Goal: Entertainment & Leisure: Consume media (video, audio)

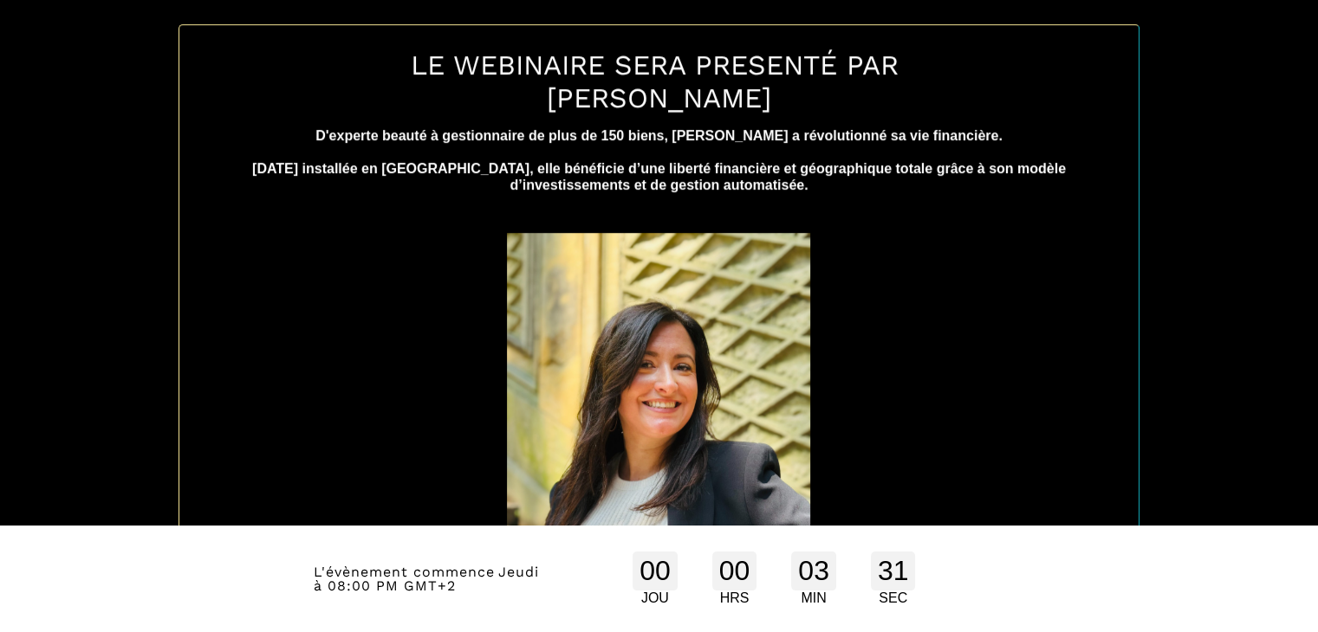
scroll to position [818, 0]
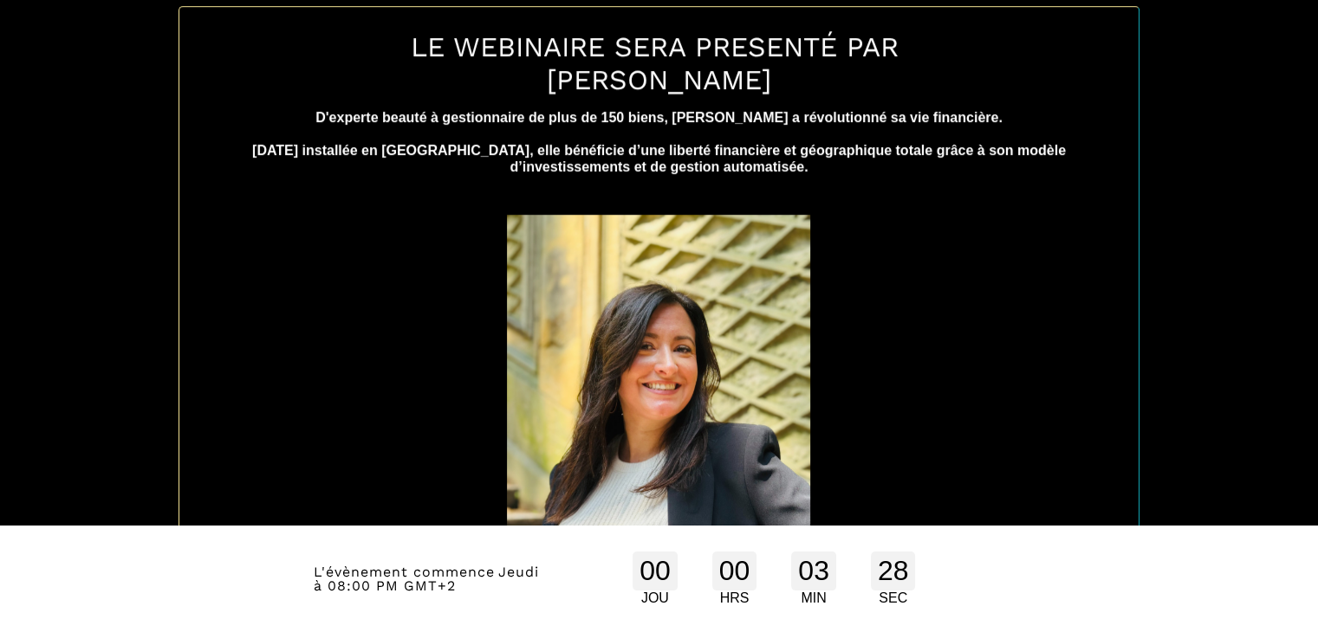
click at [742, 451] on img at bounding box center [658, 417] width 303 height 405
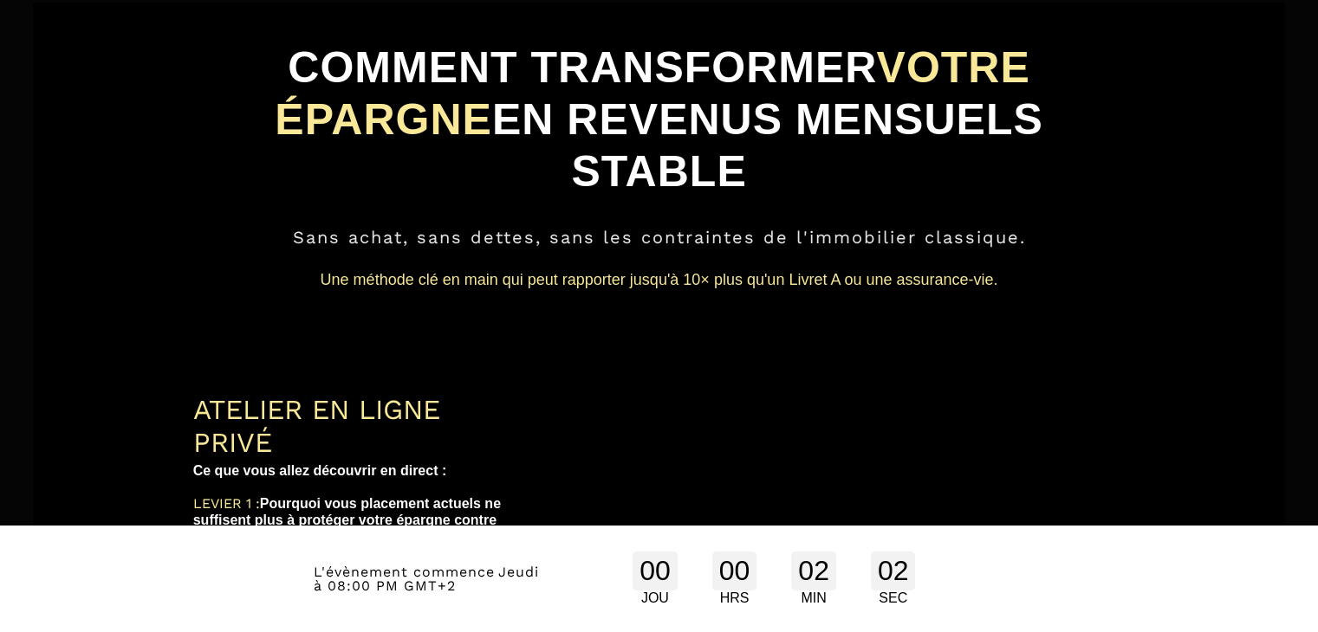
scroll to position [59, 0]
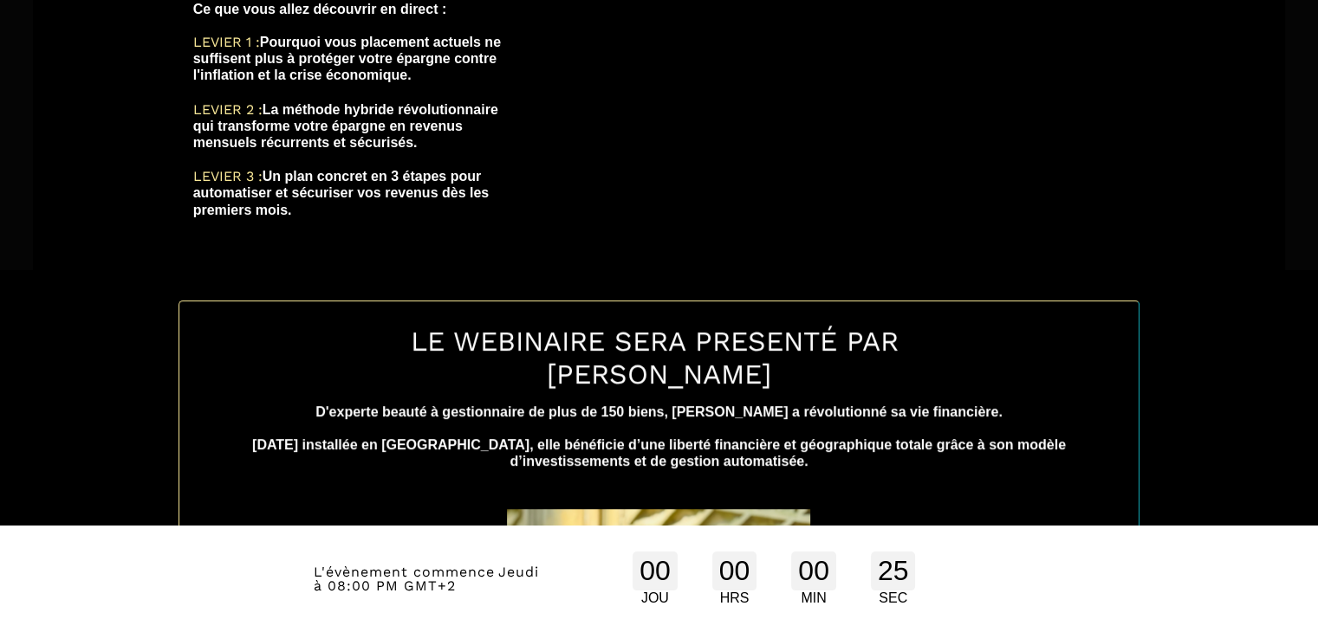
scroll to position [544, 0]
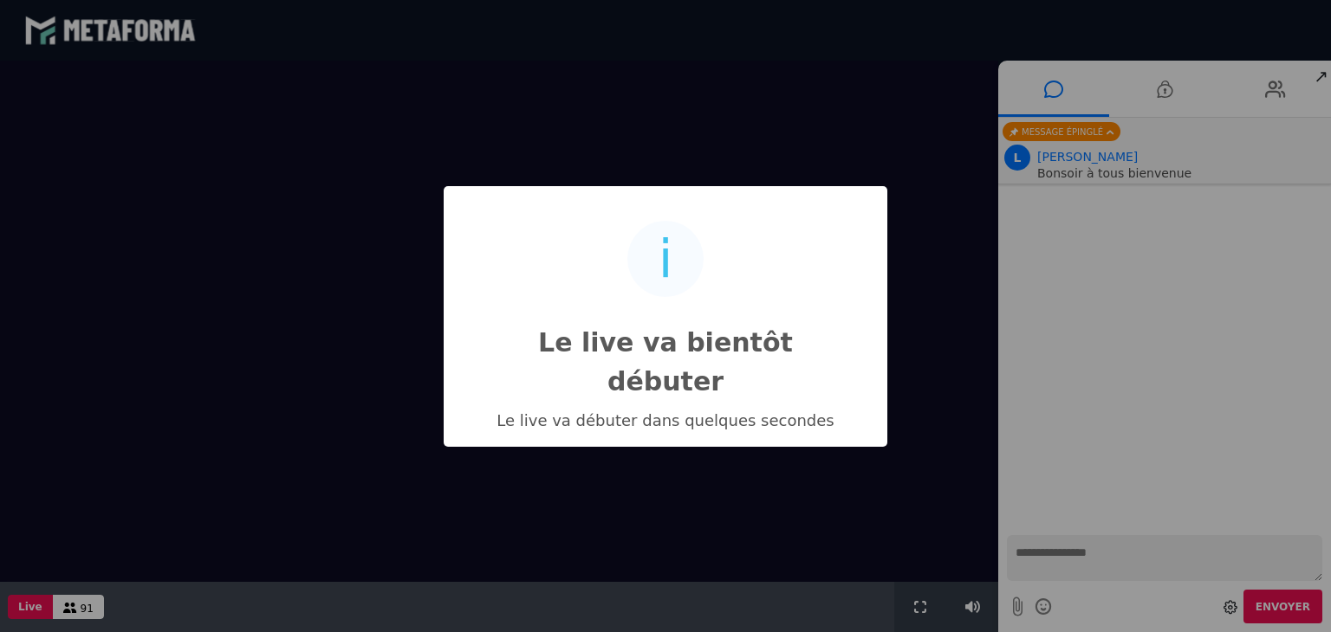
click at [1051, 557] on div "i Le live va bientôt débuter × Le live va débuter dans quelques secondes OK No …" at bounding box center [665, 316] width 1331 height 632
click at [1105, 602] on div "i Le live va bientôt débuter × Le live va débuter dans quelques secondes OK No …" at bounding box center [665, 316] width 1331 height 632
click at [1033, 556] on div "i Le live va bientôt débuter × Le live va débuter dans quelques secondes OK No …" at bounding box center [665, 316] width 1331 height 632
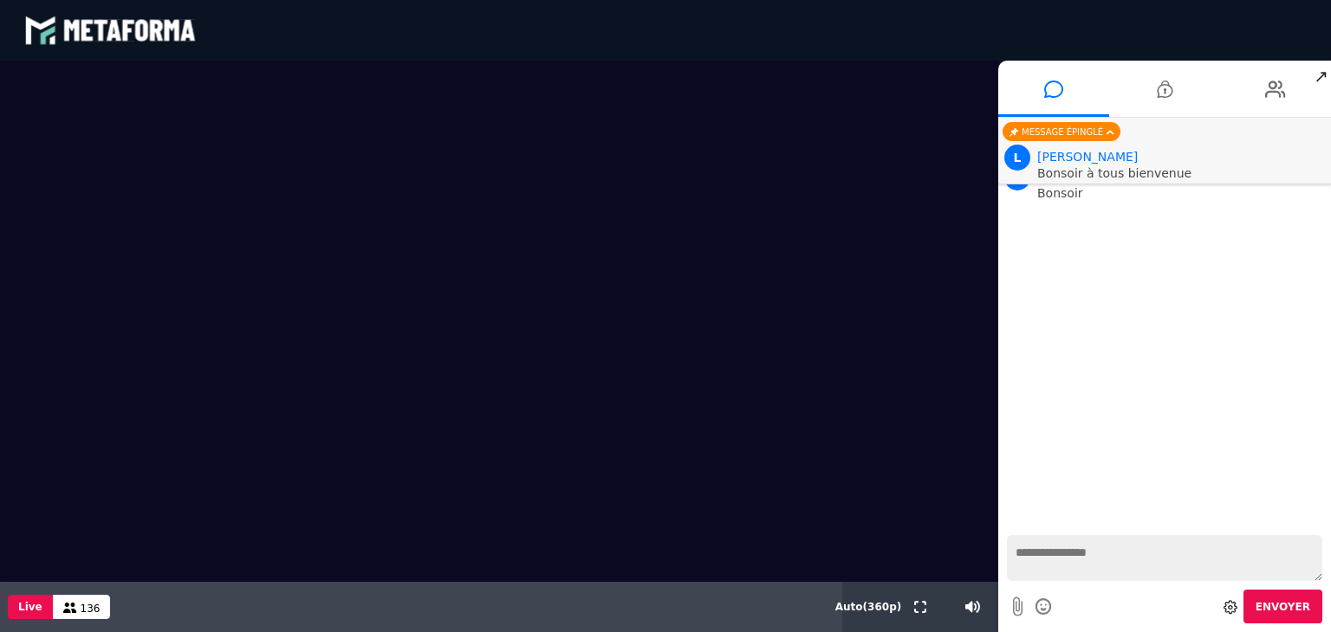
click at [1033, 556] on textarea at bounding box center [1164, 558] width 315 height 46
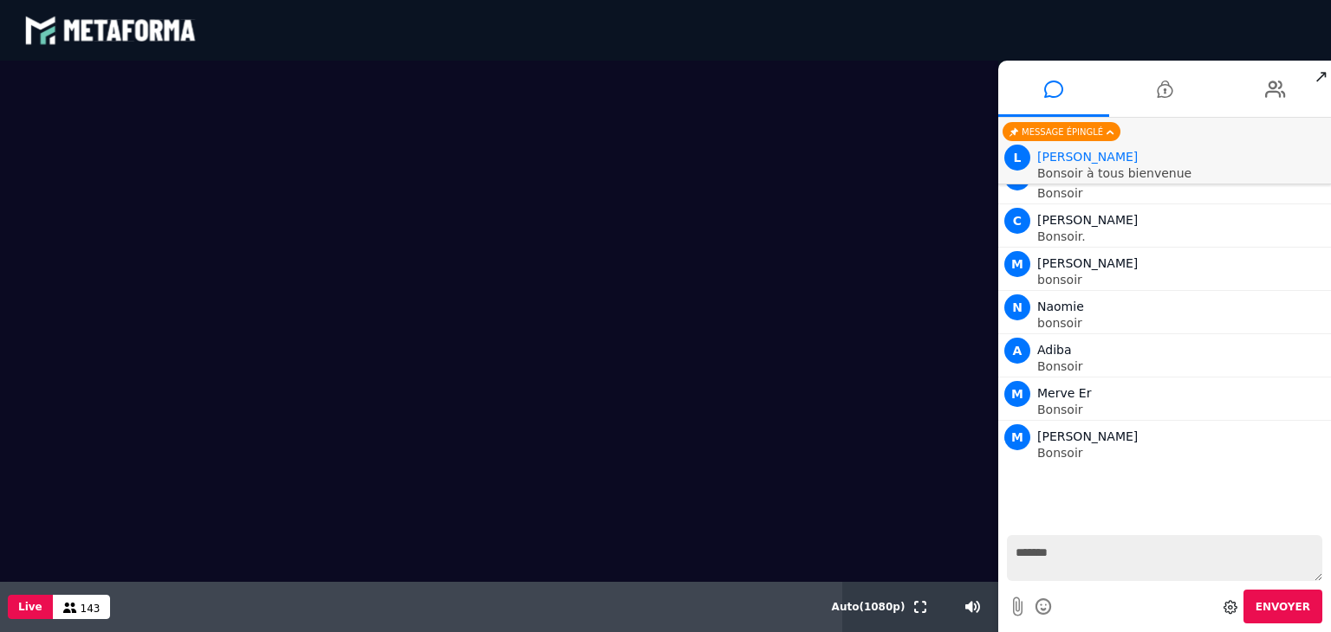
type textarea "*******"
click at [1287, 601] on span "Envoyer" at bounding box center [1282, 607] width 55 height 12
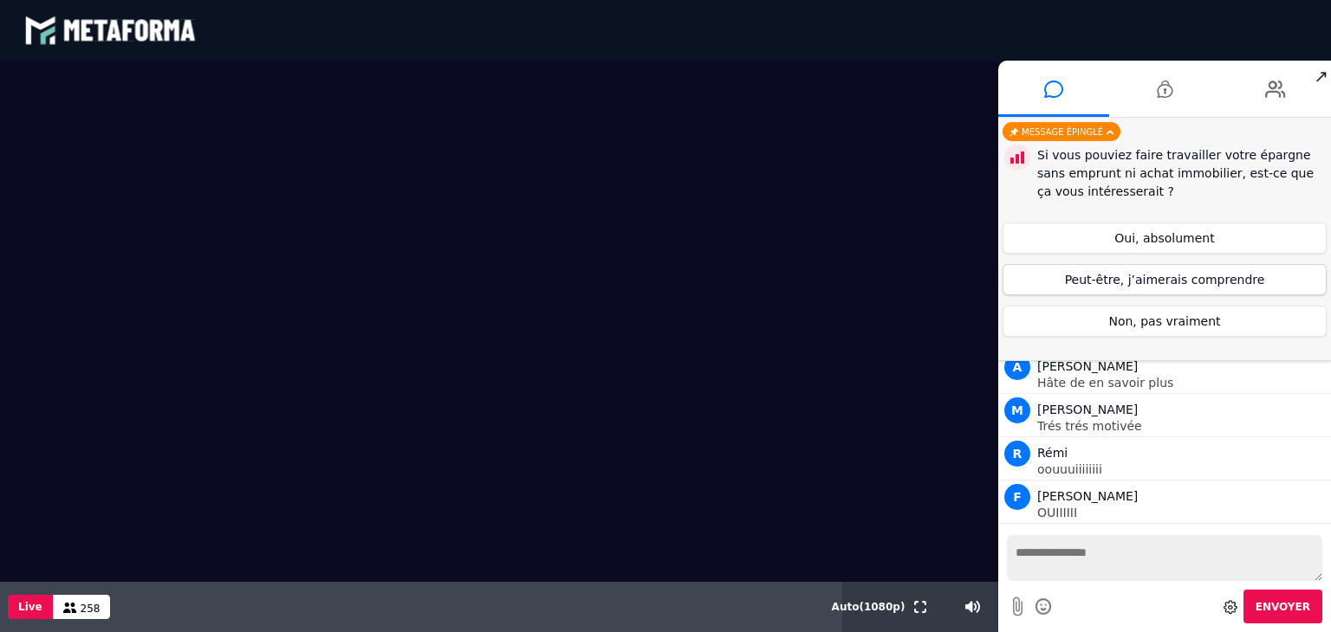
scroll to position [13155, 0]
click at [1152, 277] on button "Peut-être, j’aimerais comprendre" at bounding box center [1164, 279] width 324 height 31
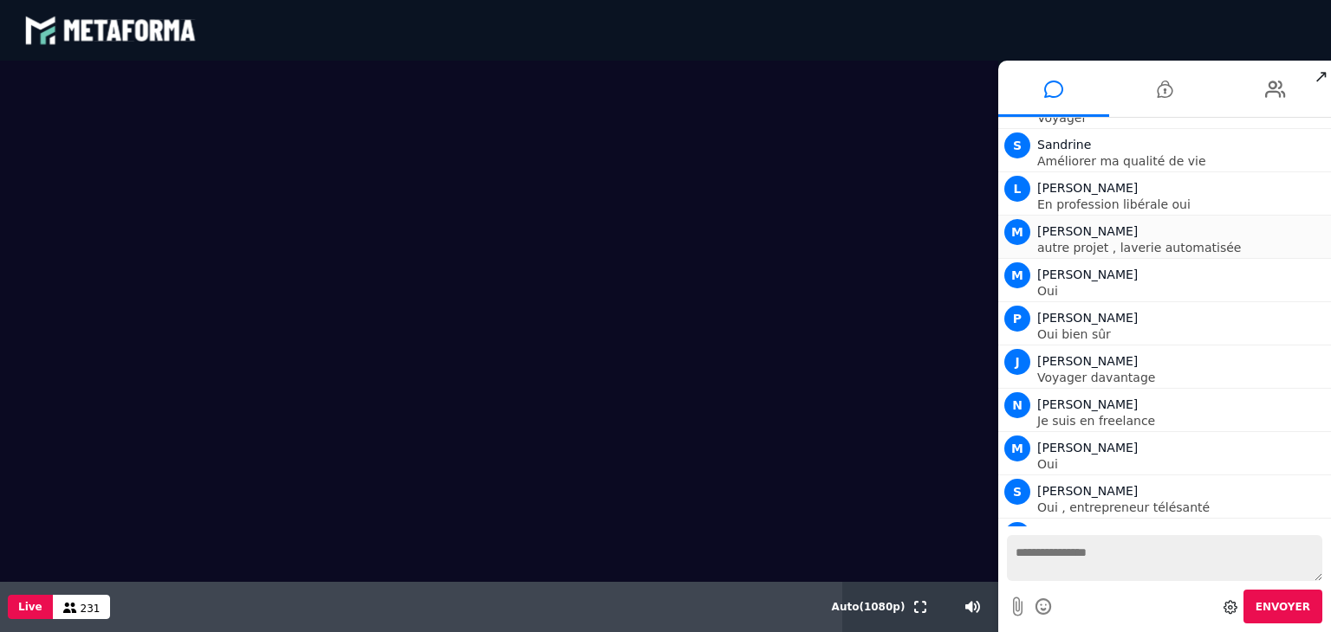
scroll to position [16416, 0]
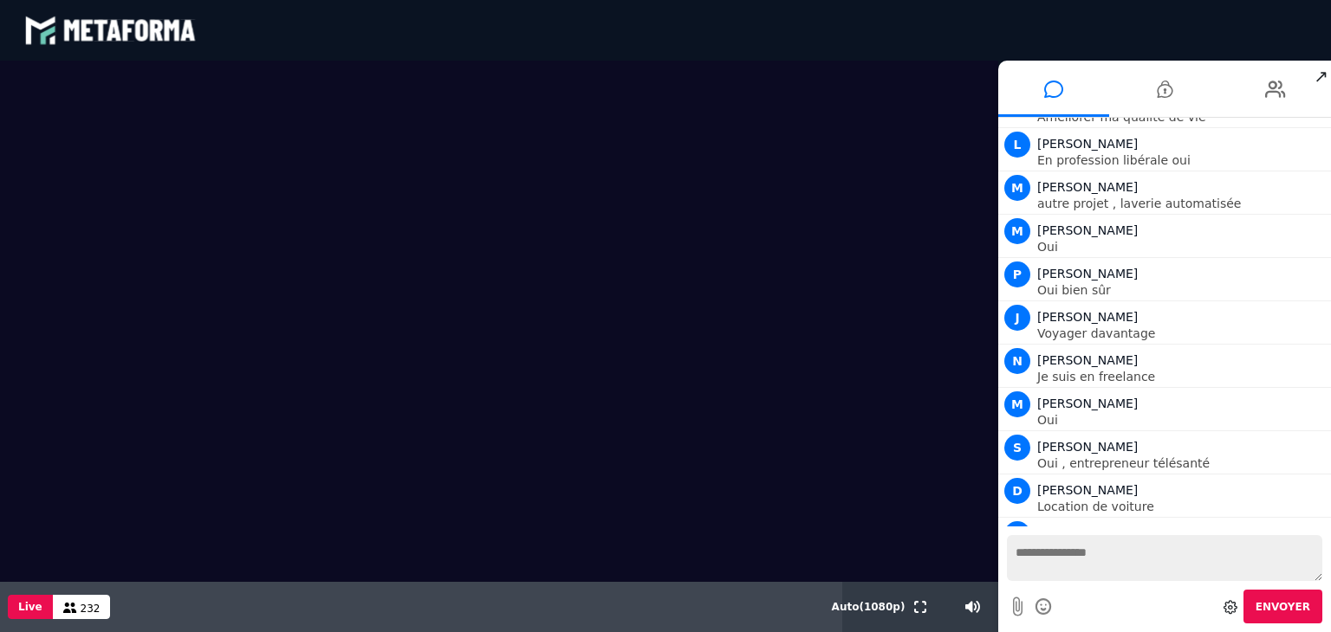
click at [937, 299] on video at bounding box center [499, 274] width 998 height 426
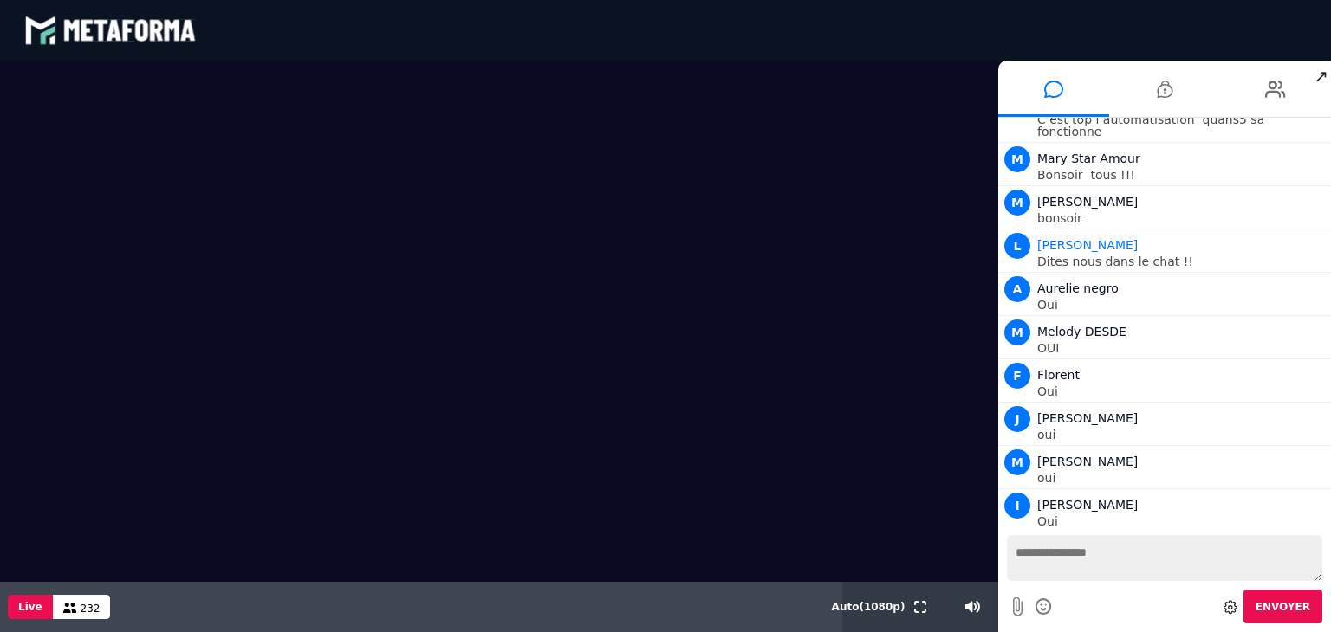
scroll to position [16933, 0]
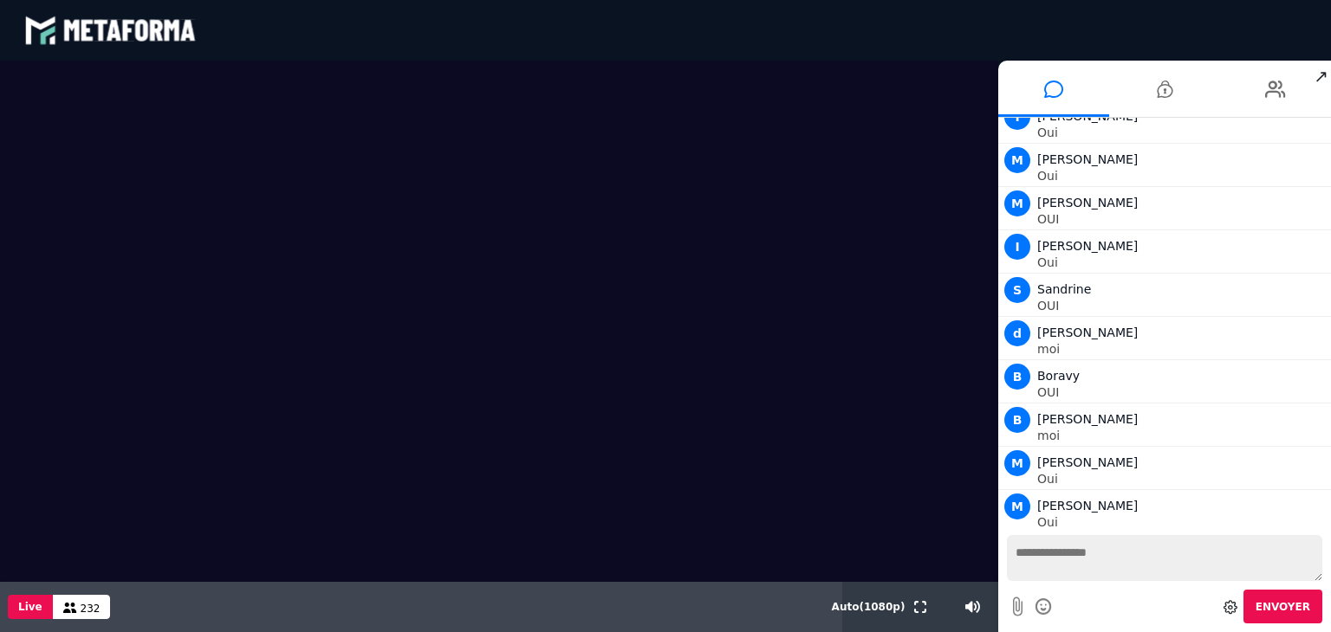
click at [956, 42] on div "blastream met_channel-9815b25ebd2bfb1ca2e40341aa852e5e fr en fr" at bounding box center [665, 30] width 1282 height 52
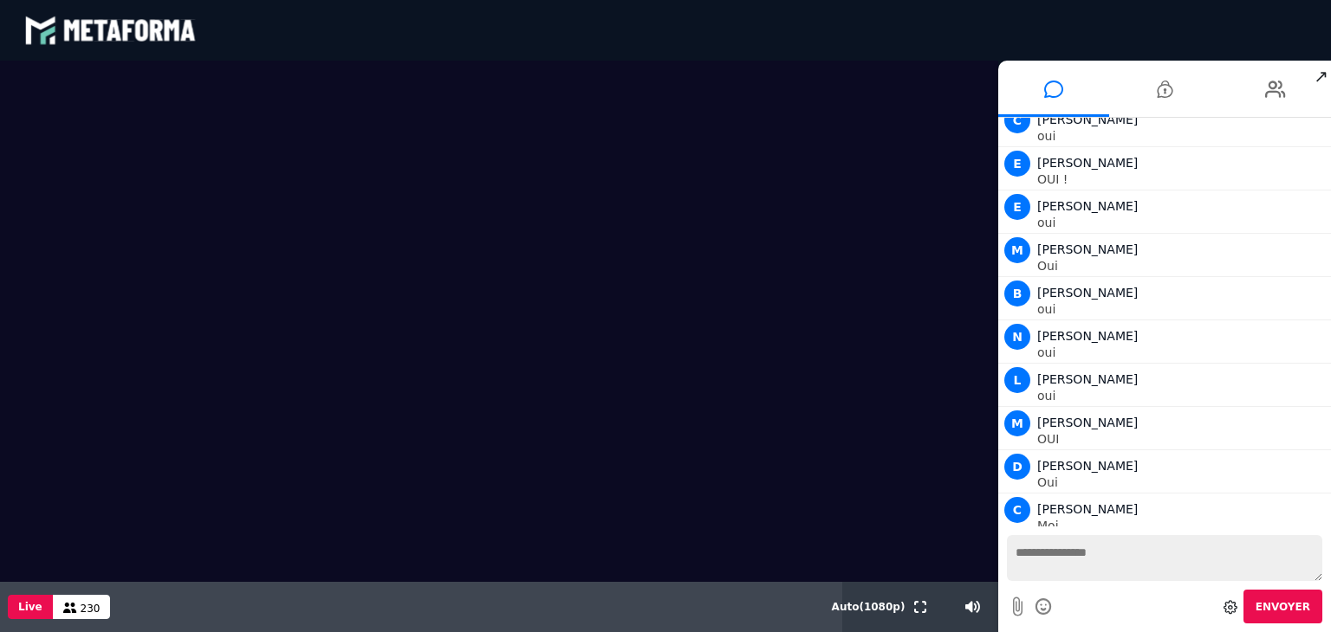
click at [1056, 553] on textarea at bounding box center [1164, 558] width 315 height 46
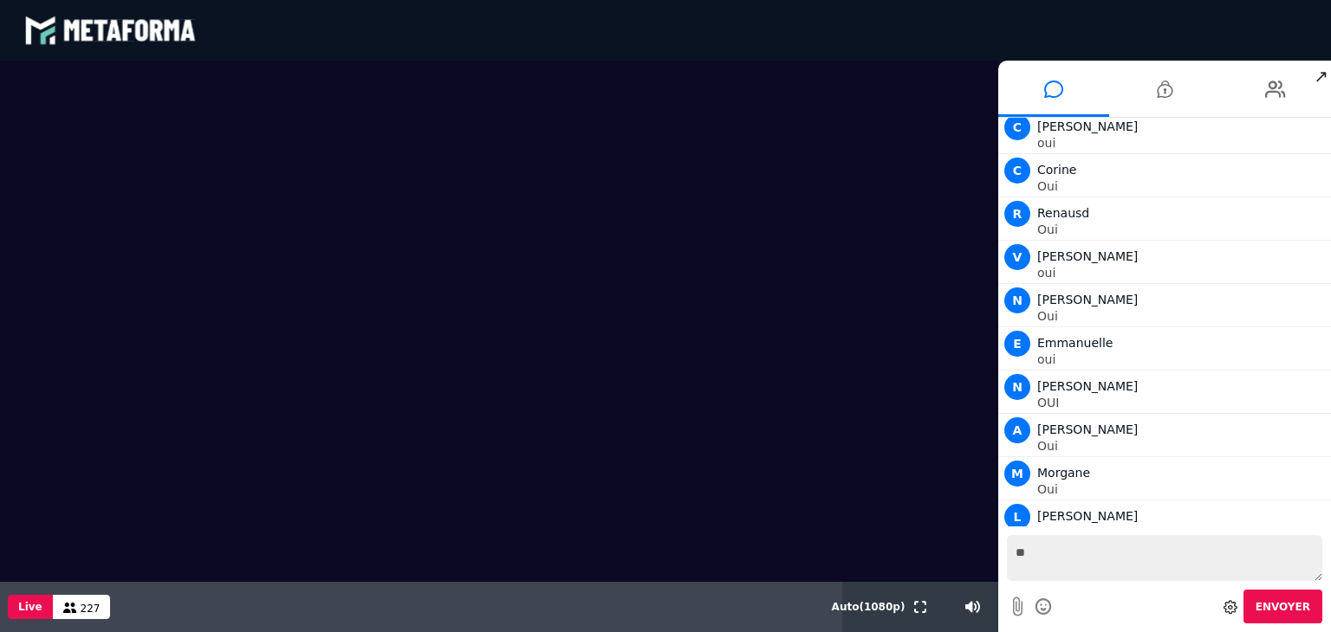
scroll to position [19738, 0]
type textarea "*"
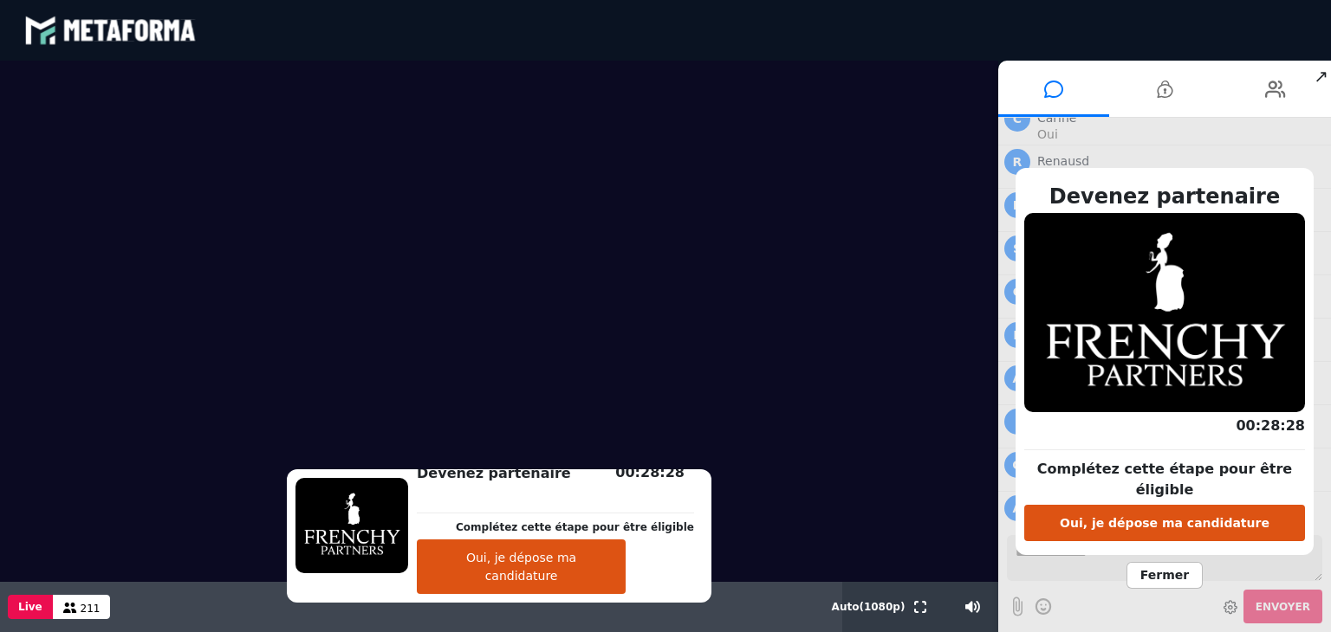
scroll to position [20484, 0]
click at [970, 610] on input "range" at bounding box center [956, 608] width 75 height 4
drag, startPoint x: 967, startPoint y: 610, endPoint x: 932, endPoint y: 611, distance: 34.7
click at [932, 610] on input "range" at bounding box center [956, 608] width 75 height 4
click at [958, 613] on div at bounding box center [948, 607] width 100 height 50
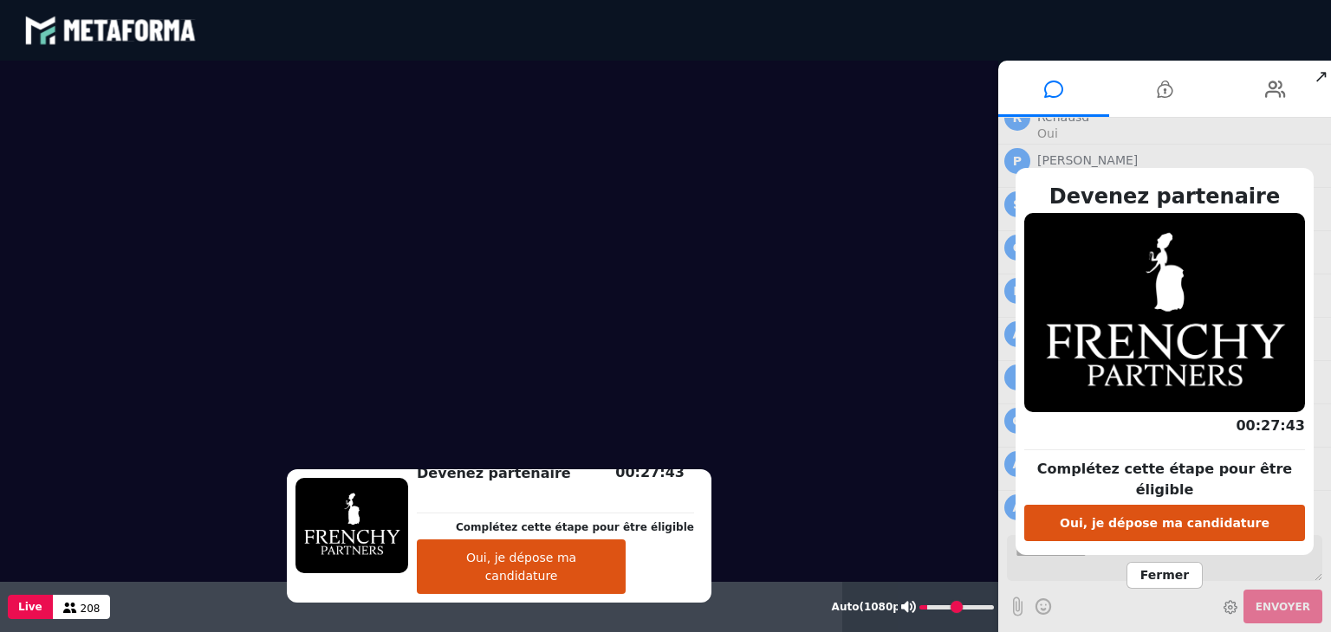
click at [967, 611] on div at bounding box center [948, 607] width 100 height 50
drag, startPoint x: 929, startPoint y: 607, endPoint x: 960, endPoint y: 611, distance: 31.4
click at [960, 610] on input "range" at bounding box center [956, 608] width 75 height 4
type input "**"
click at [960, 610] on input "range" at bounding box center [956, 608] width 75 height 4
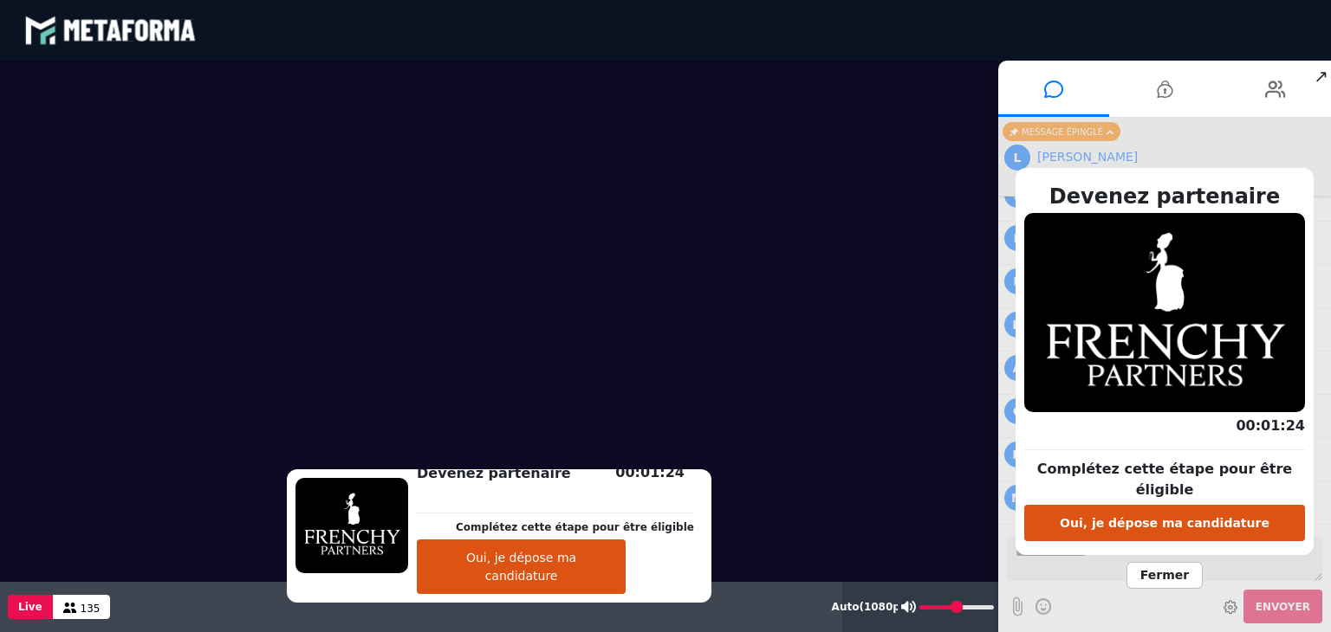
scroll to position [22935, 0]
drag, startPoint x: 1278, startPoint y: 198, endPoint x: 1258, endPoint y: 202, distance: 20.2
click at [1258, 202] on h2 "Devenez partenaire" at bounding box center [1164, 196] width 281 height 31
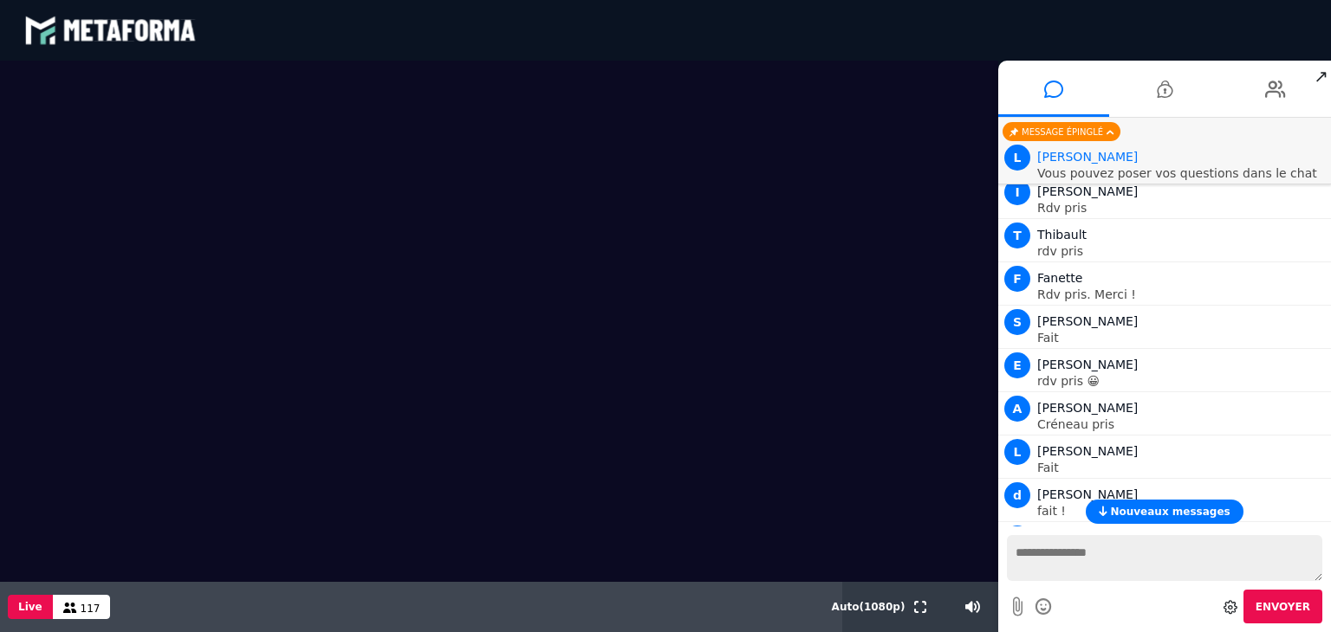
scroll to position [21704, 0]
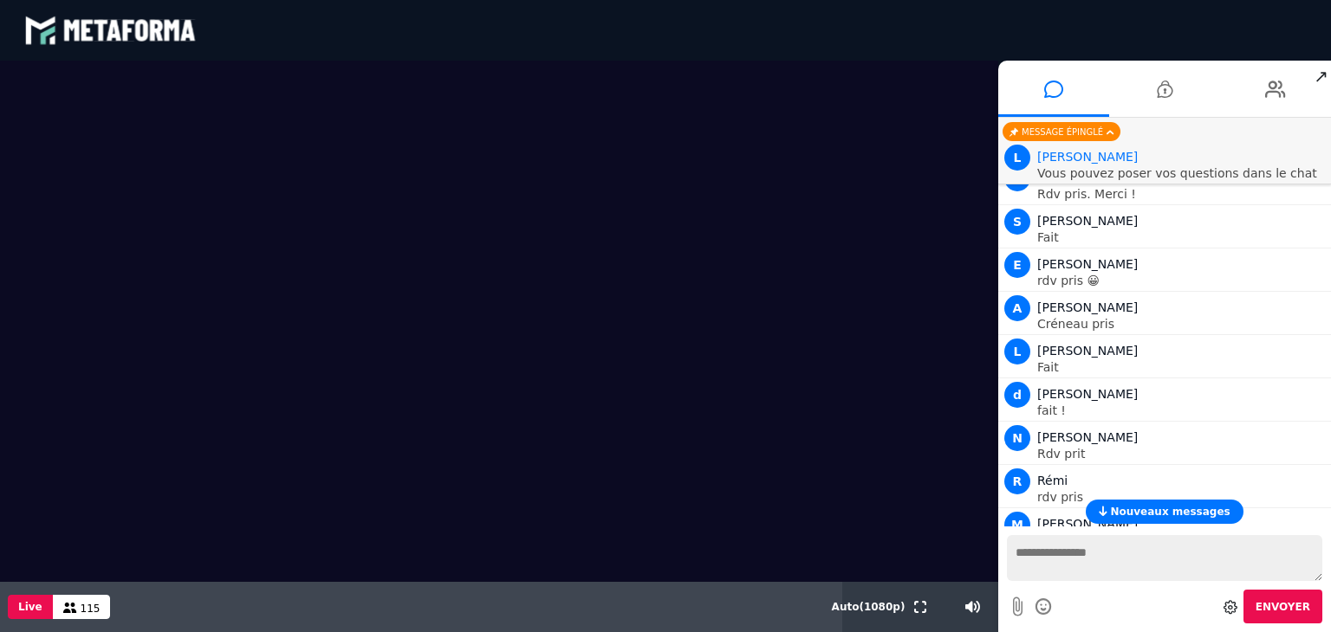
click at [958, 150] on video at bounding box center [499, 322] width 998 height 522
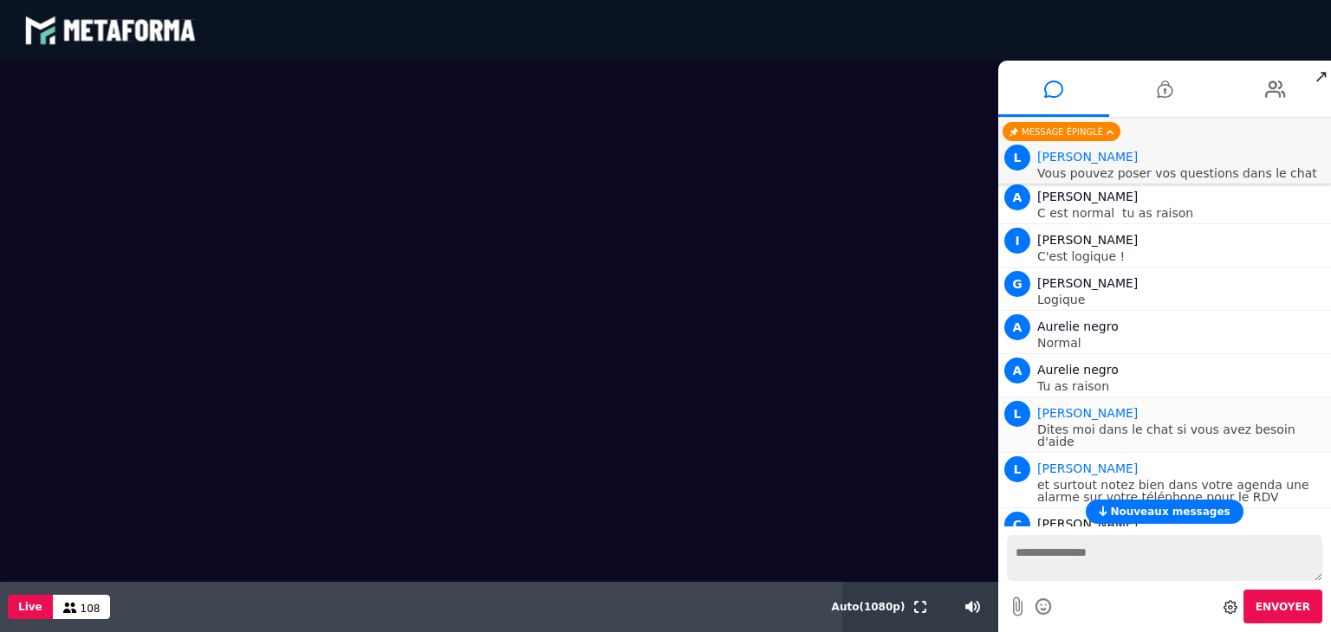
scroll to position [20406, 0]
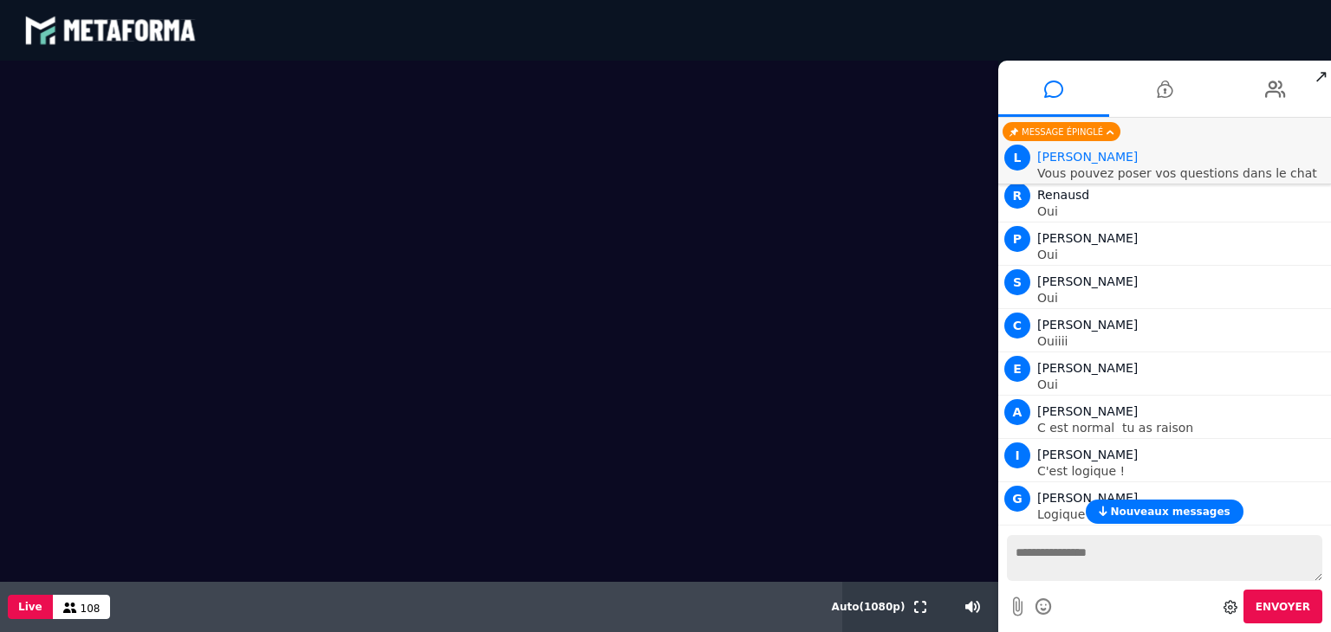
drag, startPoint x: 1319, startPoint y: 449, endPoint x: 1320, endPoint y: 436, distance: 13.0
click at [1320, 613] on div "L Lara Dites moi dans le chat si vous avez besoin d'aide" at bounding box center [1164, 638] width 324 height 50
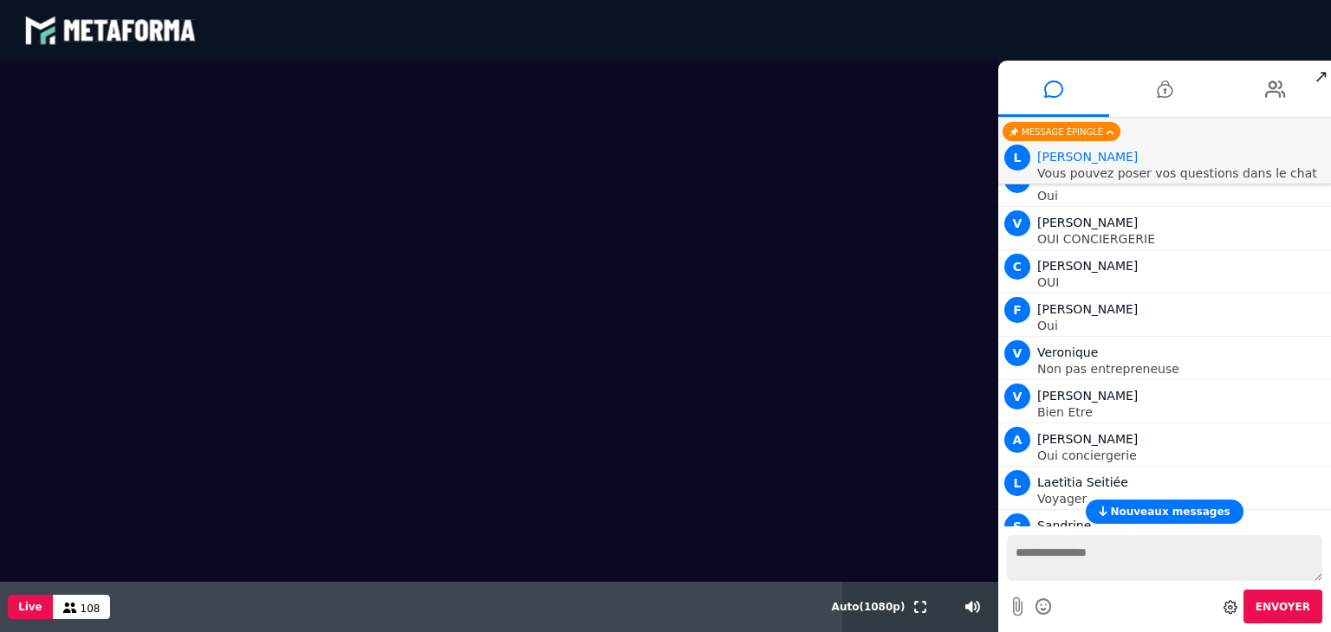
scroll to position [15733, 0]
